Goal: Find specific page/section: Find specific page/section

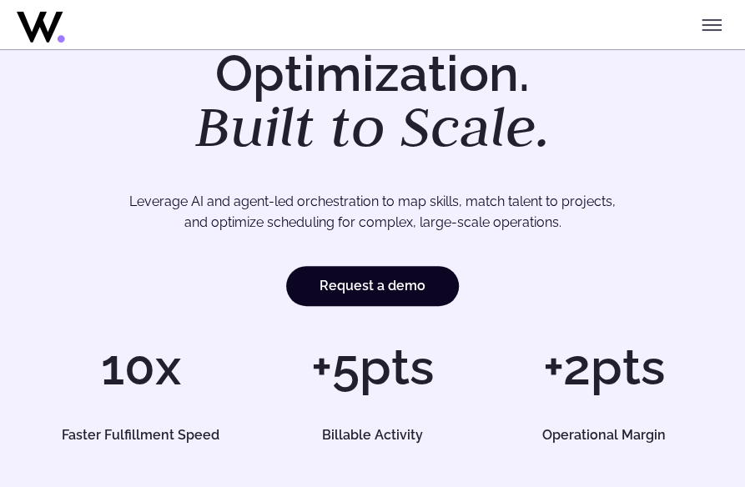
scroll to position [167, 0]
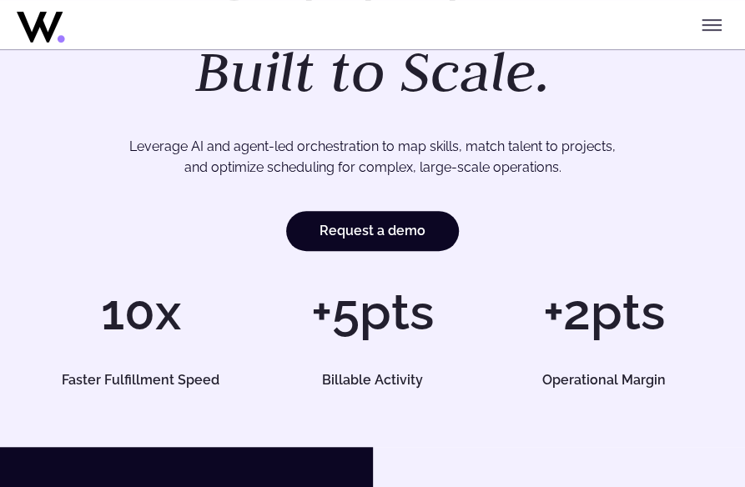
click at [709, 20] on icon "Toggle menu" at bounding box center [711, 20] width 18 height 0
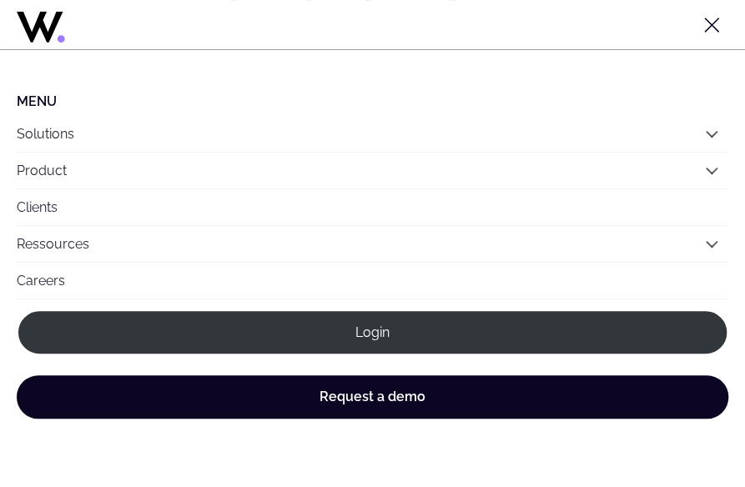
scroll to position [0, 0]
click at [45, 282] on link "Careers" at bounding box center [372, 281] width 711 height 36
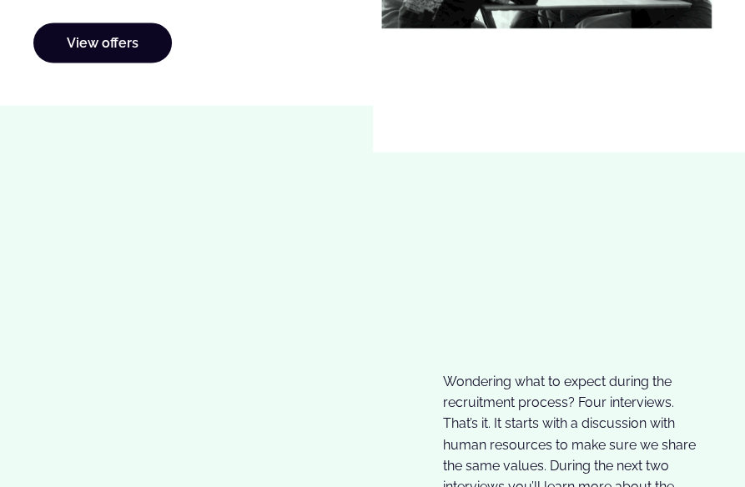
scroll to position [986, 0]
